Goal: Task Accomplishment & Management: Manage account settings

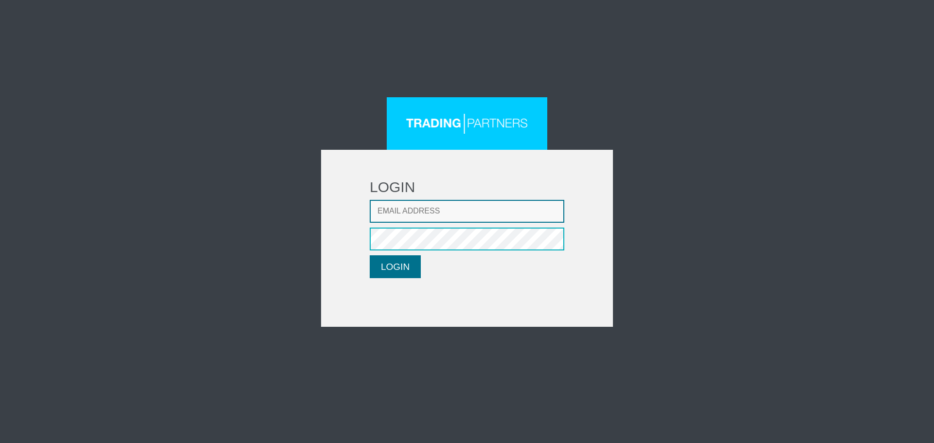
type input "CRousou@fxcess.com"
click at [396, 262] on button "LOGIN" at bounding box center [395, 266] width 51 height 23
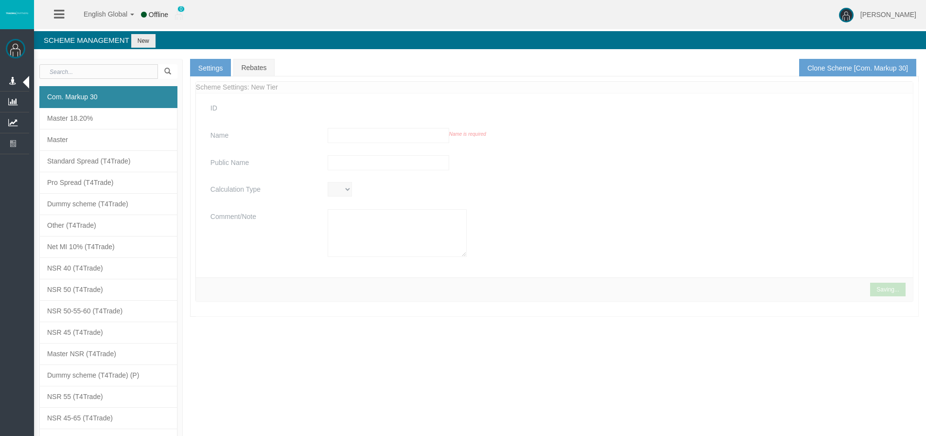
type input "Com. Markup 30"
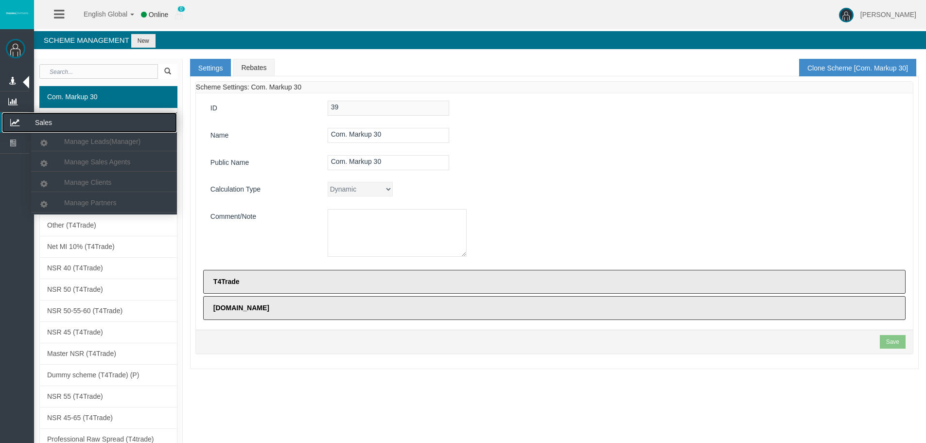
drag, startPoint x: 16, startPoint y: 122, endPoint x: 22, endPoint y: 129, distance: 9.7
click at [16, 122] on icon at bounding box center [15, 122] width 26 height 20
click at [19, 119] on icon at bounding box center [15, 122] width 26 height 20
click at [75, 204] on span "Manage Partners" at bounding box center [90, 203] width 52 height 8
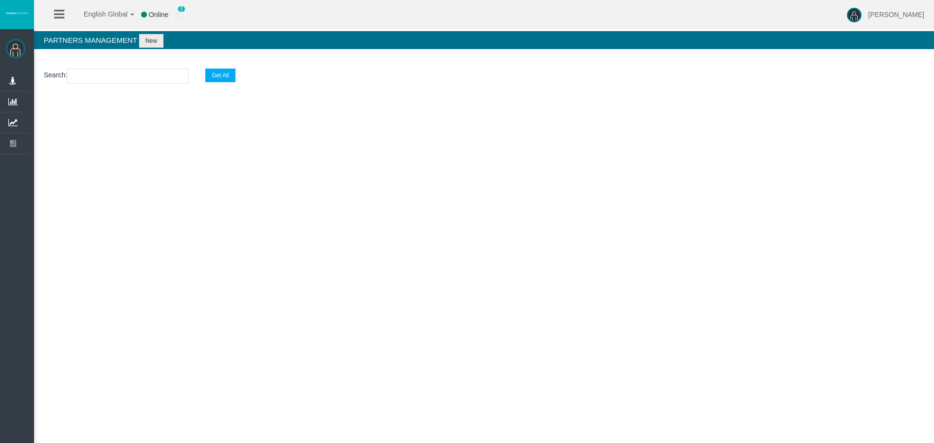
click at [86, 73] on input "text" at bounding box center [128, 76] width 122 height 15
paste input "[EMAIL_ADDRESS][DOMAIN_NAME]"
click at [76, 74] on input "[EMAIL_ADDRESS][DOMAIN_NAME]" at bounding box center [128, 76] width 122 height 15
type input "[EMAIL_ADDRESS][DOMAIN_NAME]"
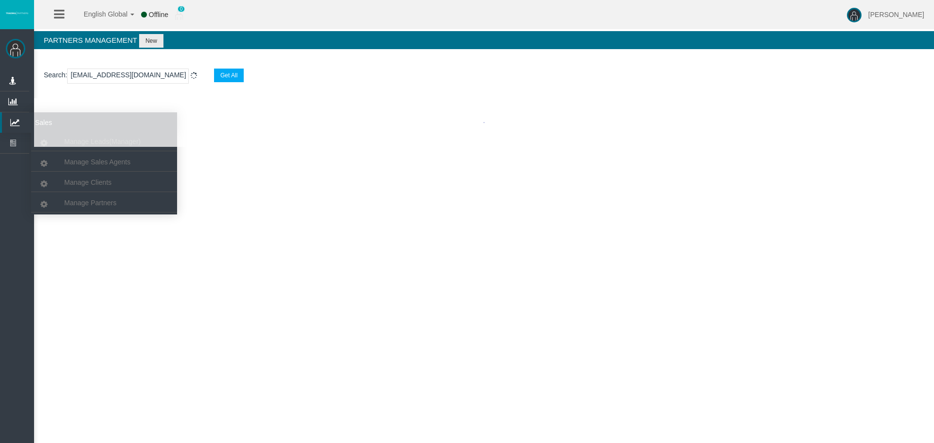
select select "25"
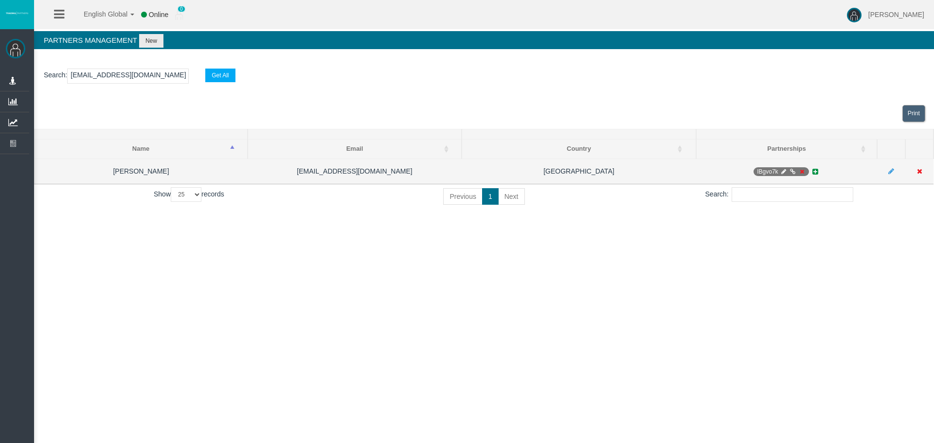
type input "[EMAIL_ADDRESS][DOMAIN_NAME]"
click at [781, 171] on icon at bounding box center [782, 172] width 7 height 6
select select "0"
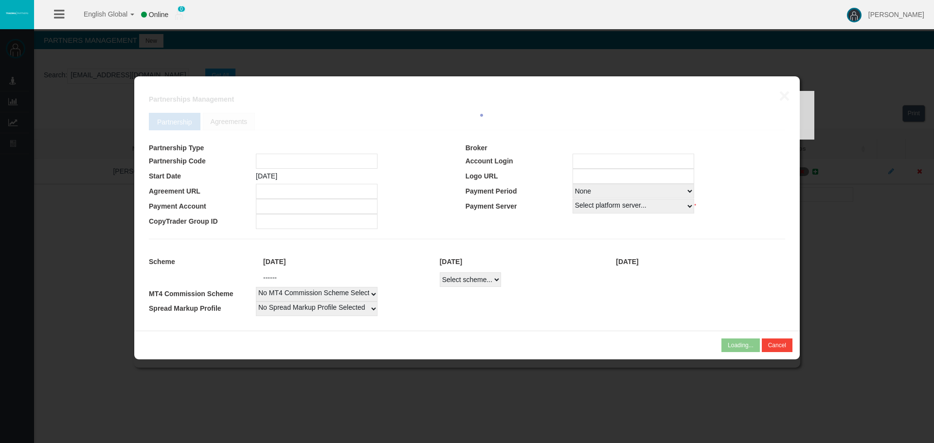
type input "IBgvo7k"
type input "19268217"
select select "1"
type input "19268217"
select select "1"
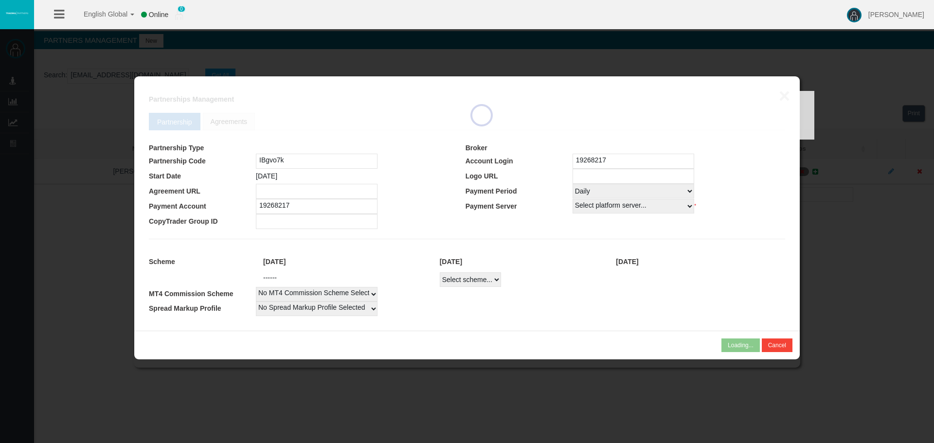
select select
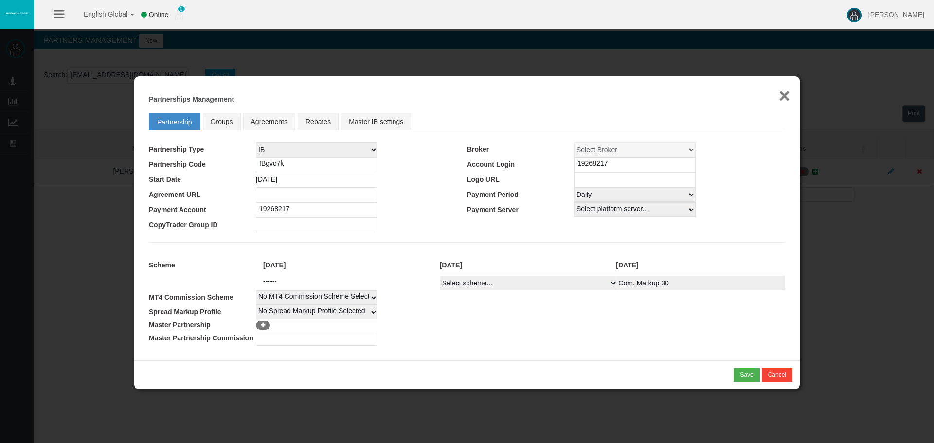
click at [789, 93] on button "×" at bounding box center [783, 95] width 11 height 19
